Goal: Information Seeking & Learning: Find specific page/section

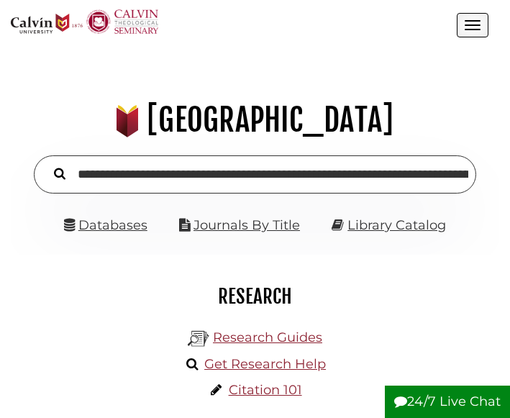
scroll to position [0, 692]
type input "**********"
click at [47, 164] on button "Search" at bounding box center [60, 173] width 26 height 18
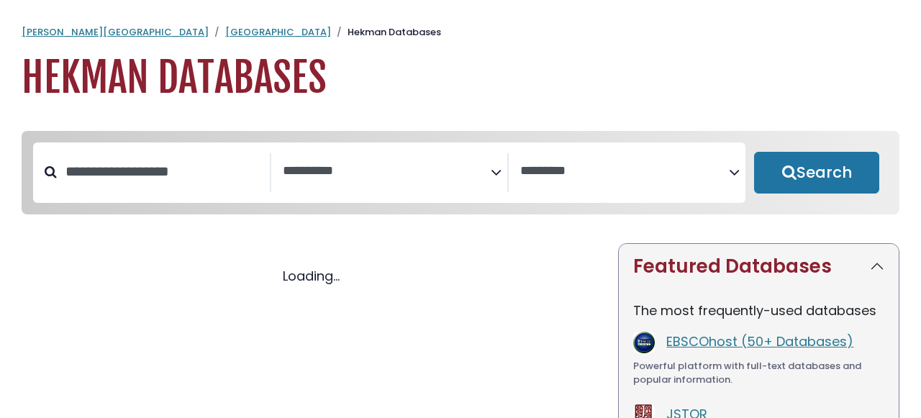
select select "Database Subject Filter"
select select "Database Vendors Filter"
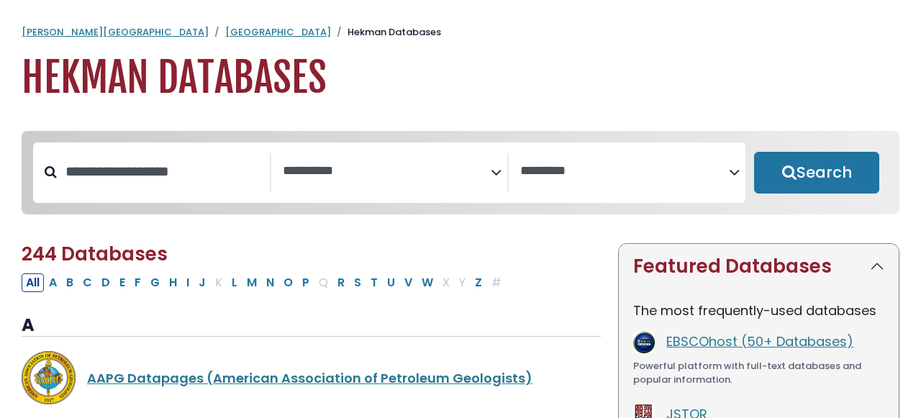
select select "Database Subject Filter"
select select "Database Vendors Filter"
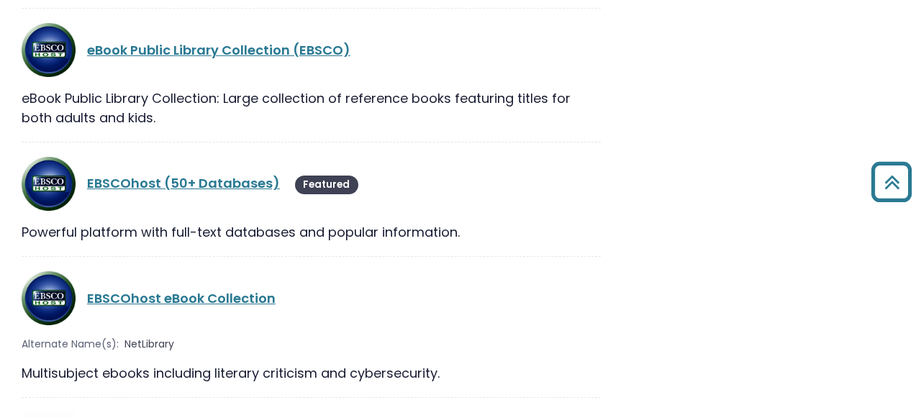
scroll to position [10523, 0]
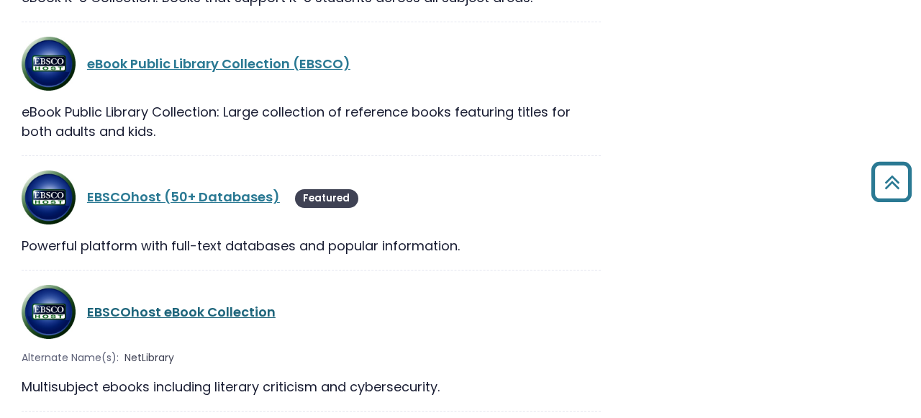
click at [194, 303] on link "EBSCOhost eBook Collection" at bounding box center [181, 312] width 189 height 18
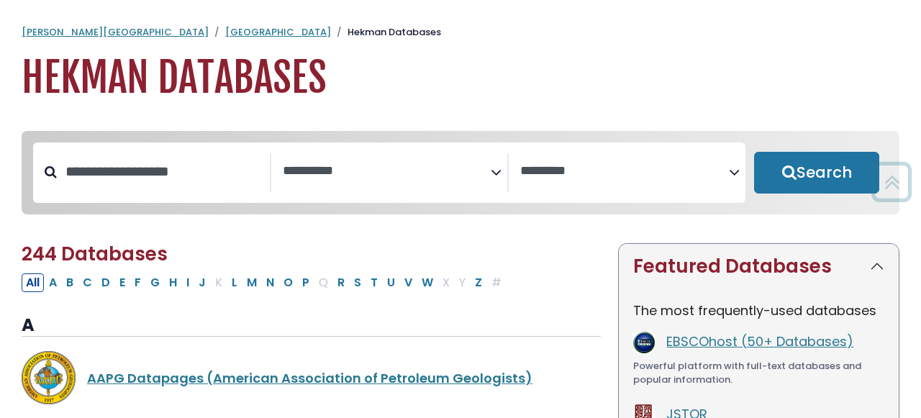
select select "Database Subject Filter"
select select "Database Vendors Filter"
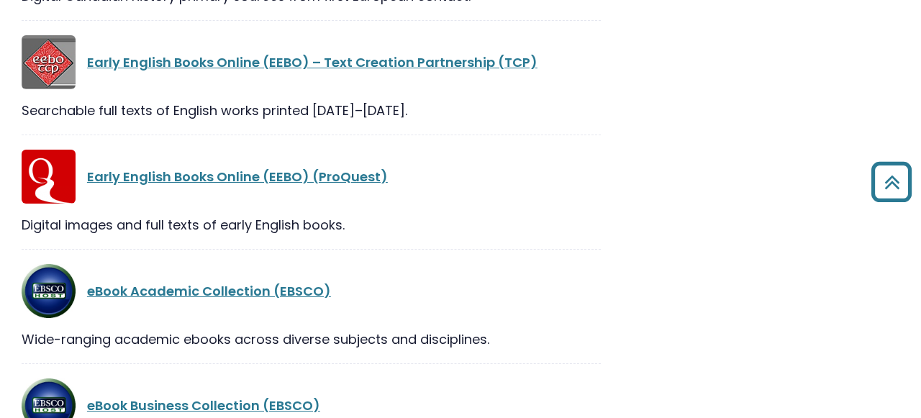
scroll to position [10523, 0]
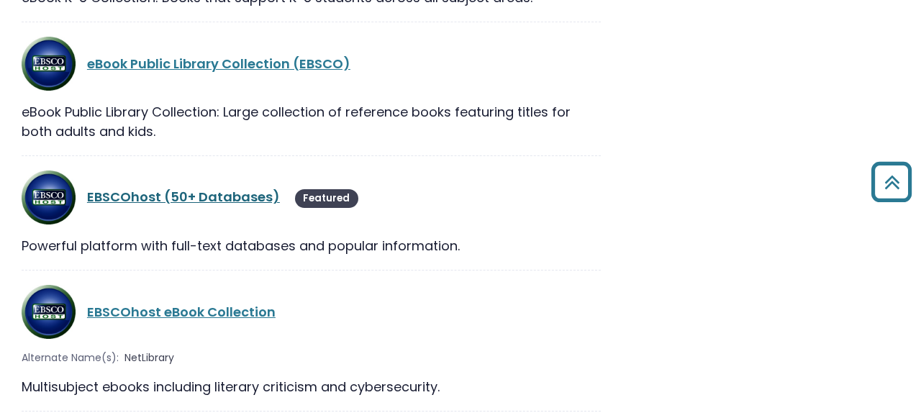
click at [109, 188] on link "EBSCOhost (50+ Databases)" at bounding box center [183, 197] width 193 height 18
